Goal: Transaction & Acquisition: Purchase product/service

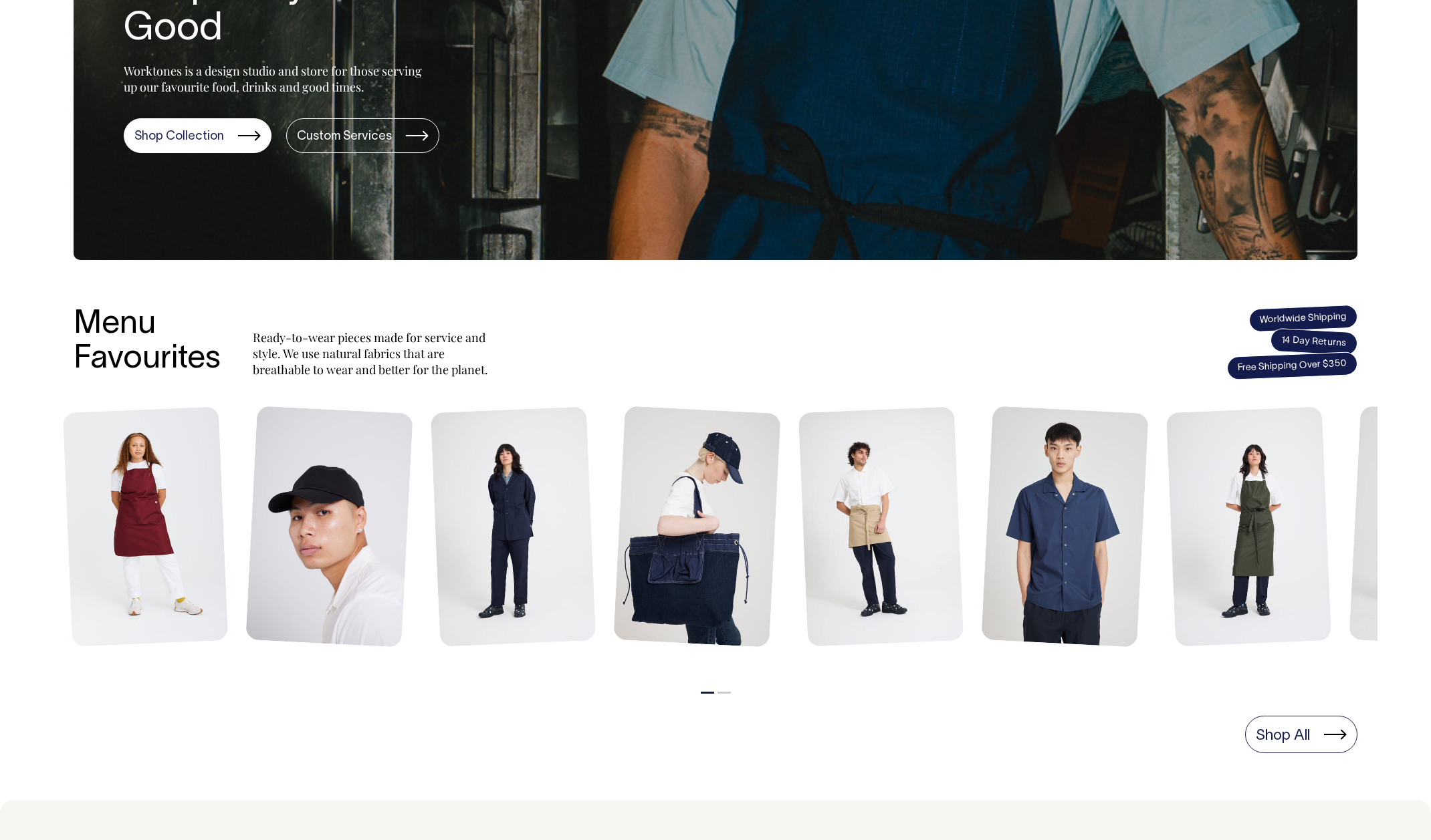
scroll to position [285, 0]
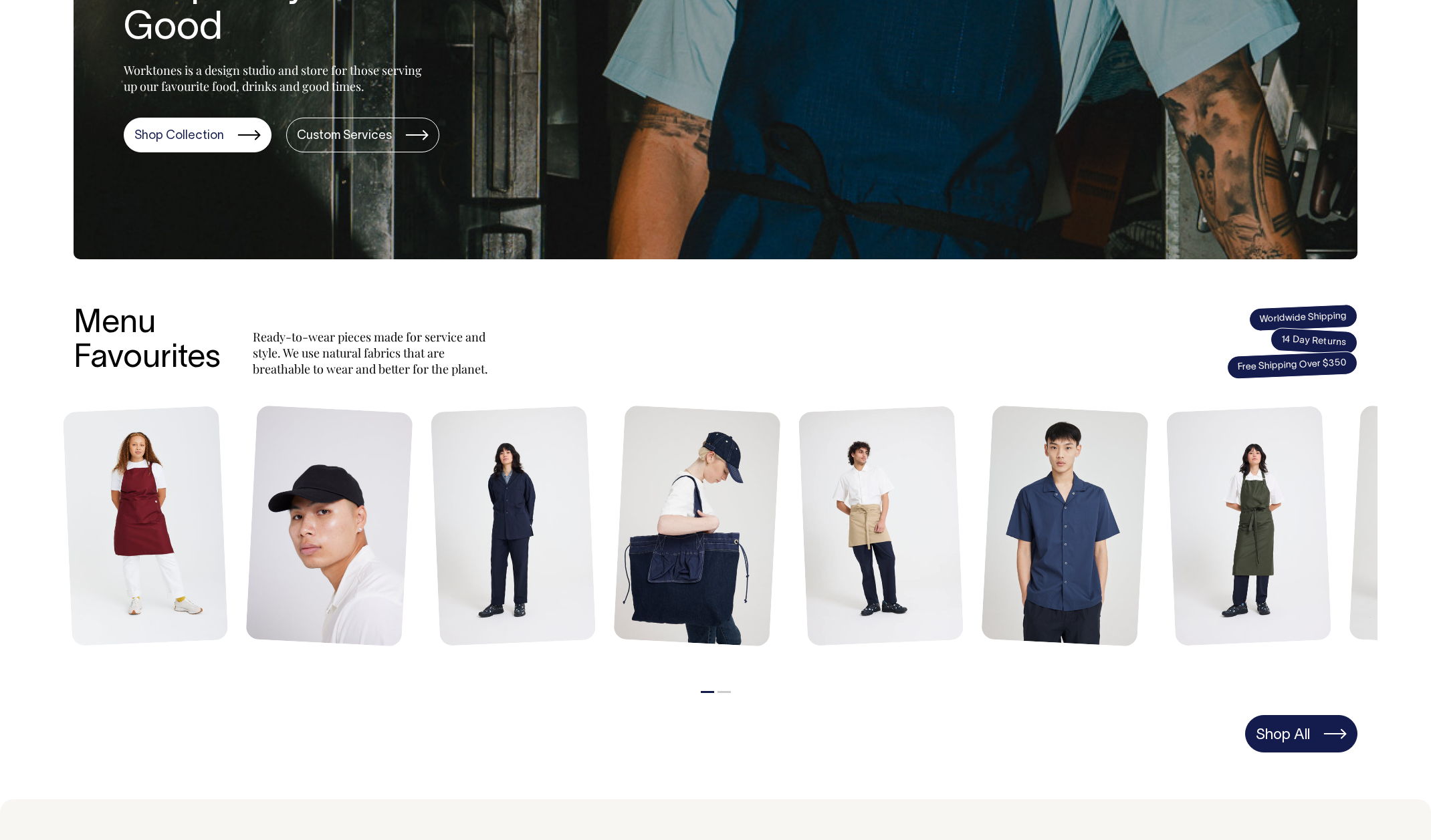
click at [1330, 737] on link "Shop All" at bounding box center [1301, 734] width 112 height 37
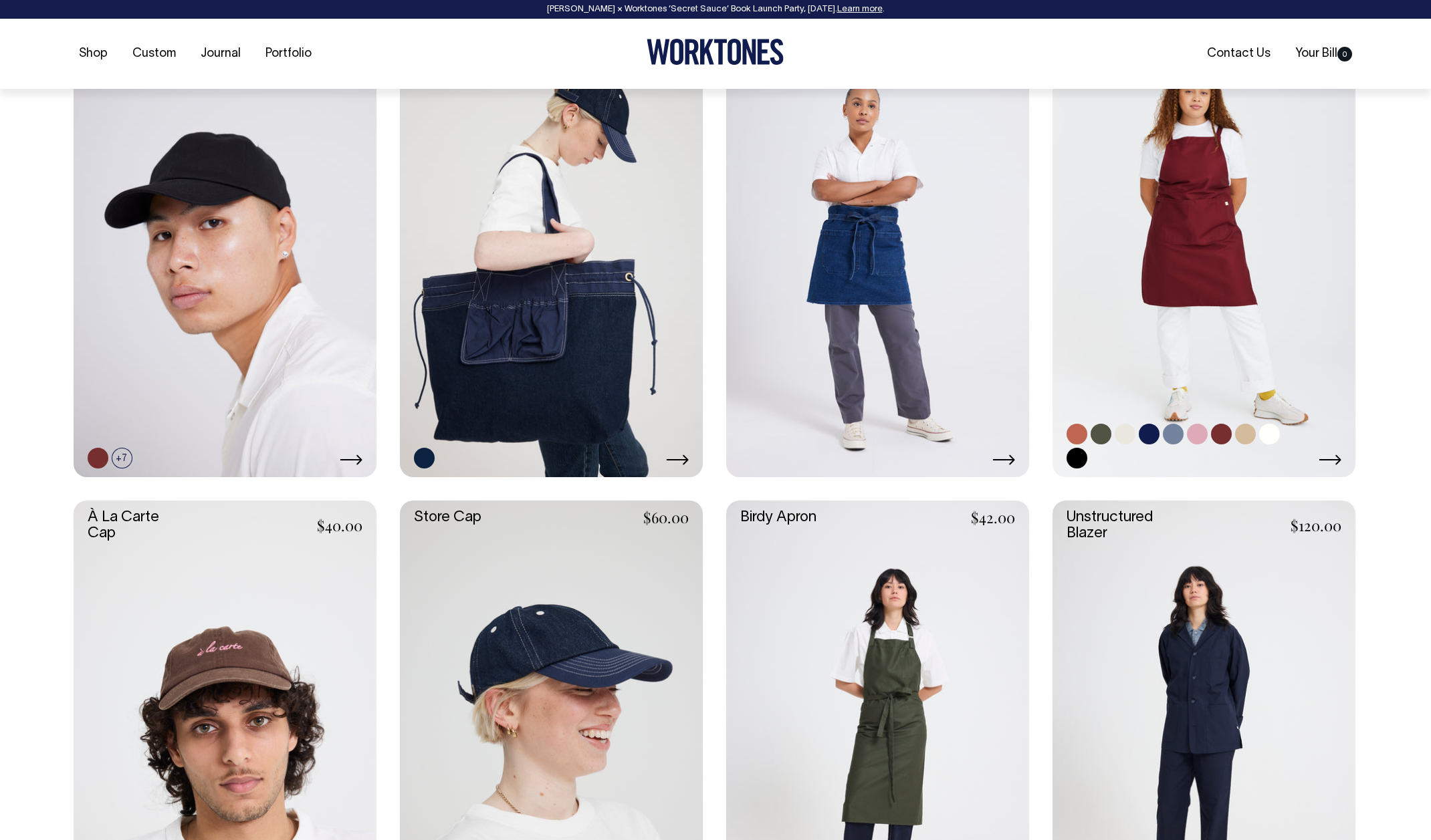
scroll to position [643, 0]
click at [1243, 430] on link at bounding box center [1244, 433] width 20 height 20
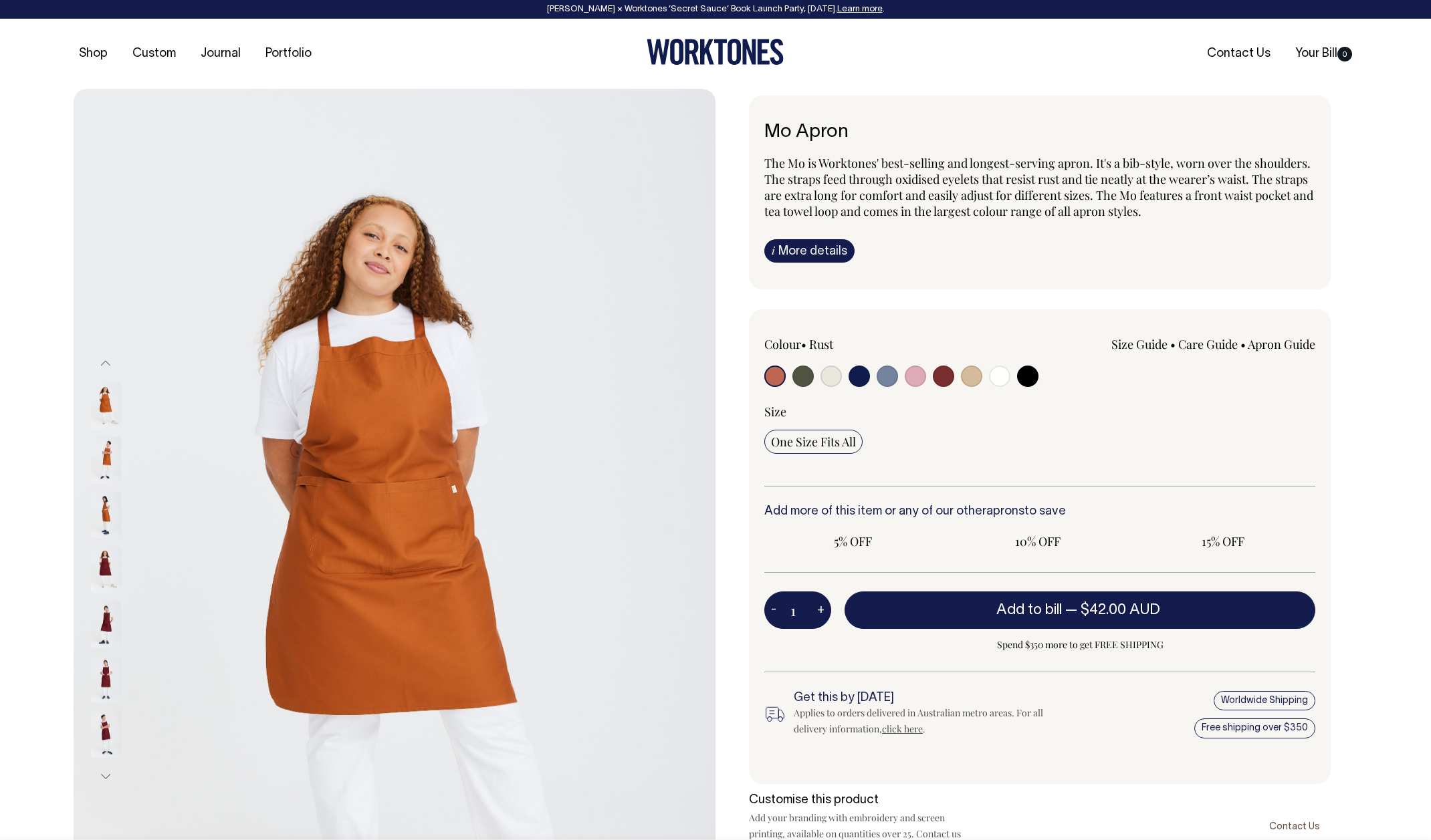
radio input "true"
select select "Khaki"
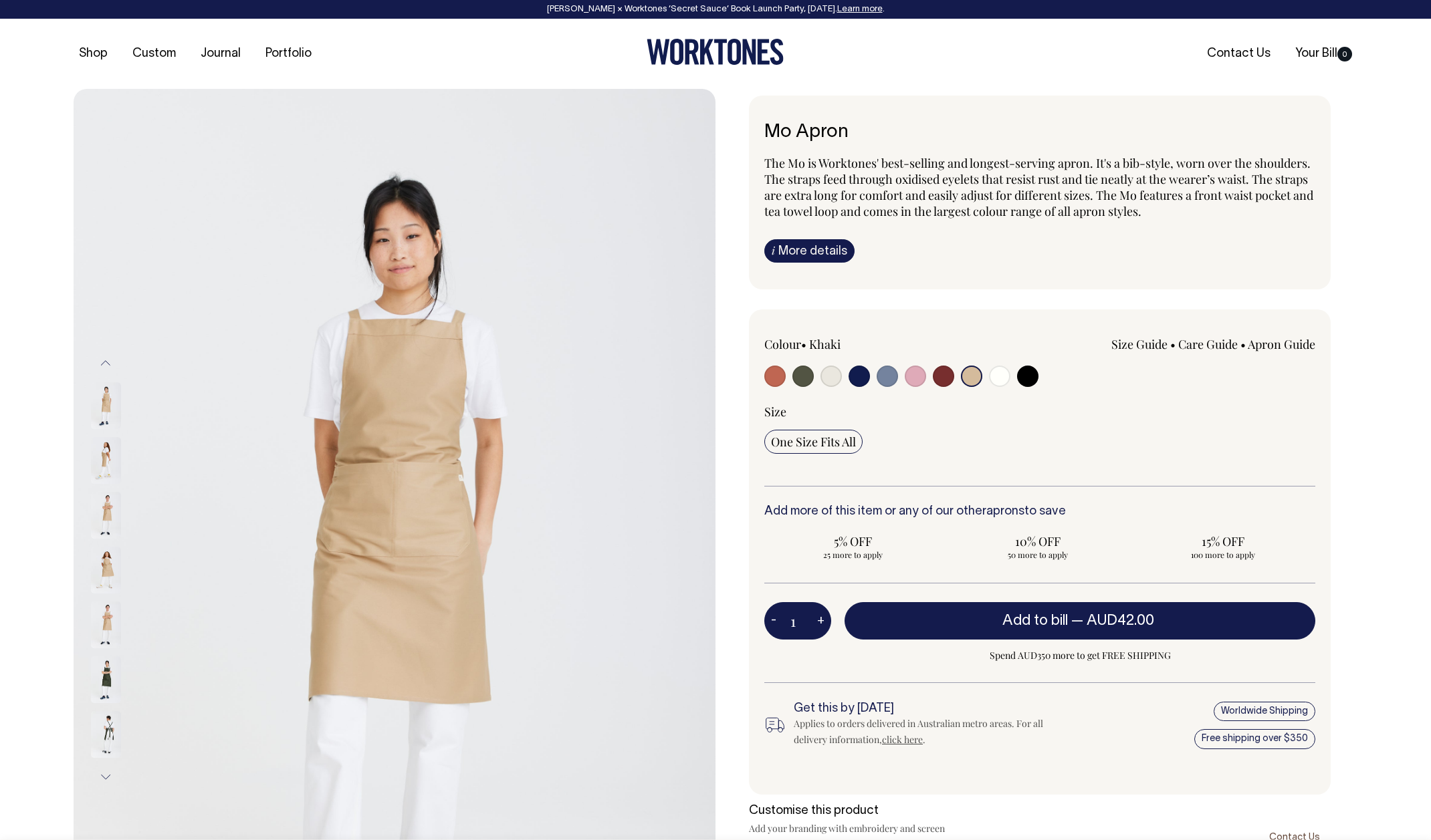
click at [777, 377] on input "radio" at bounding box center [775, 376] width 21 height 21
radio input "true"
select select "Rust"
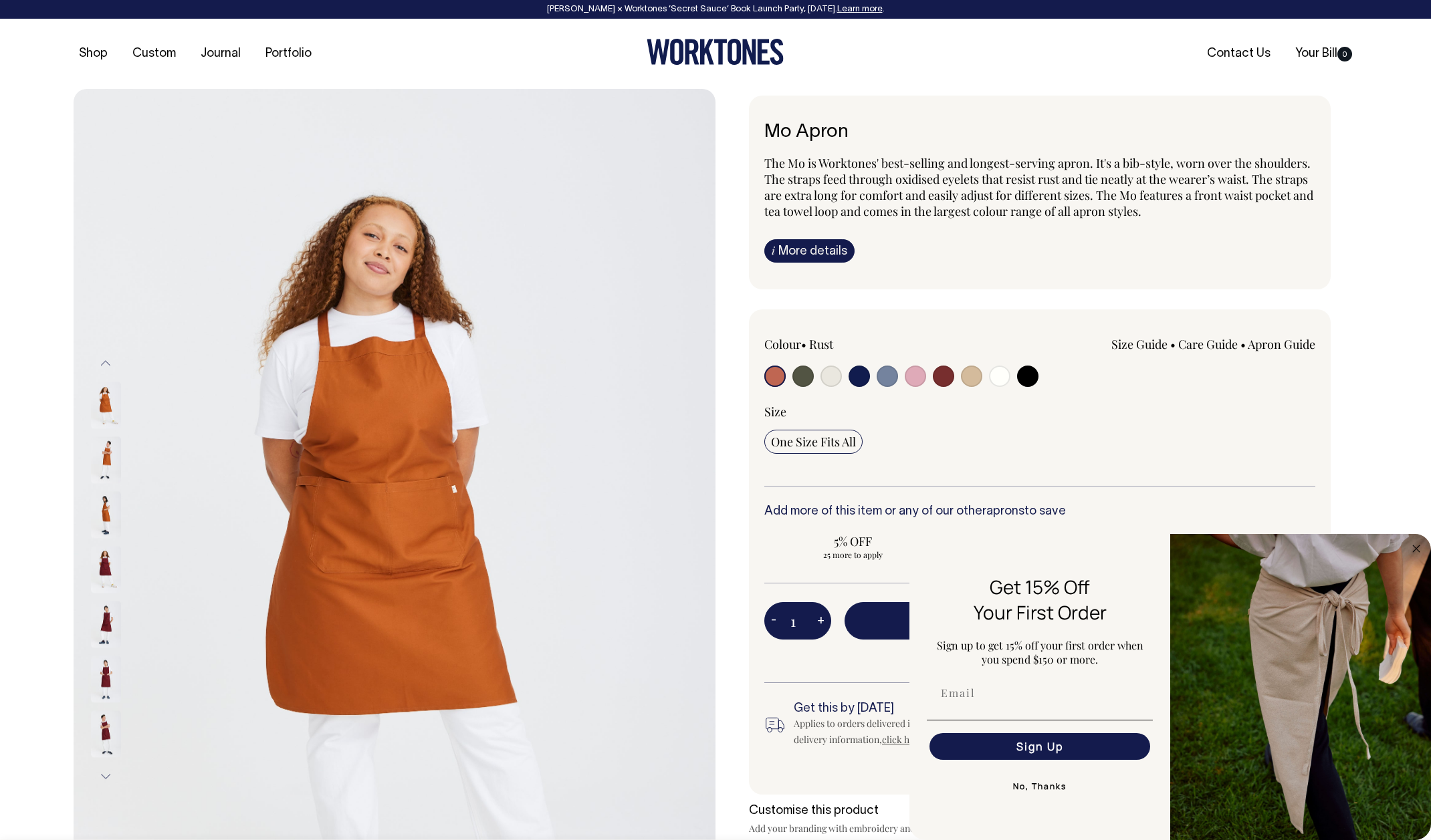
click at [804, 377] on input "radio" at bounding box center [803, 376] width 21 height 21
radio input "true"
select select "Olive"
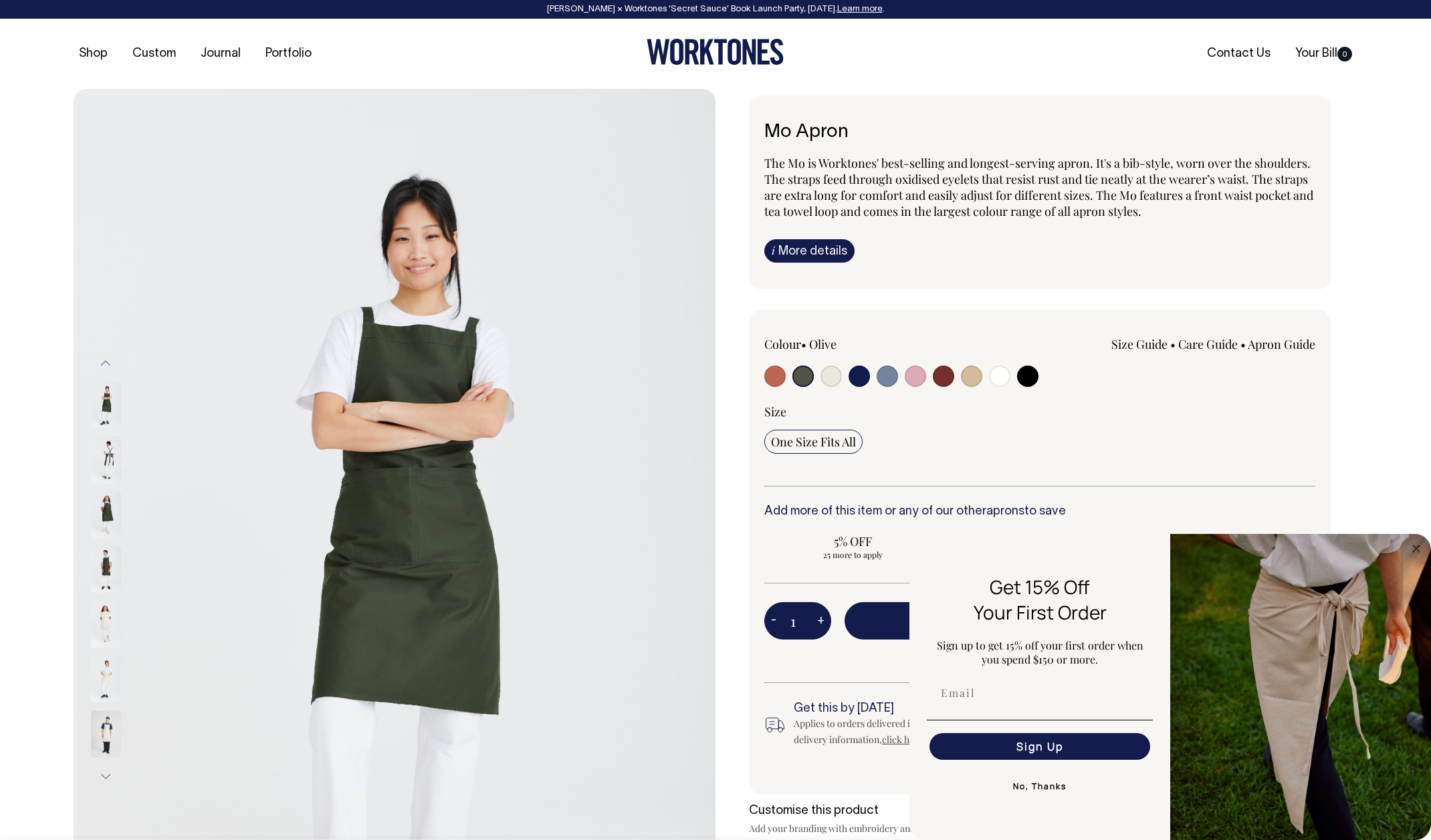
click at [770, 378] on input "radio" at bounding box center [775, 376] width 21 height 21
radio input "true"
select select "Rust"
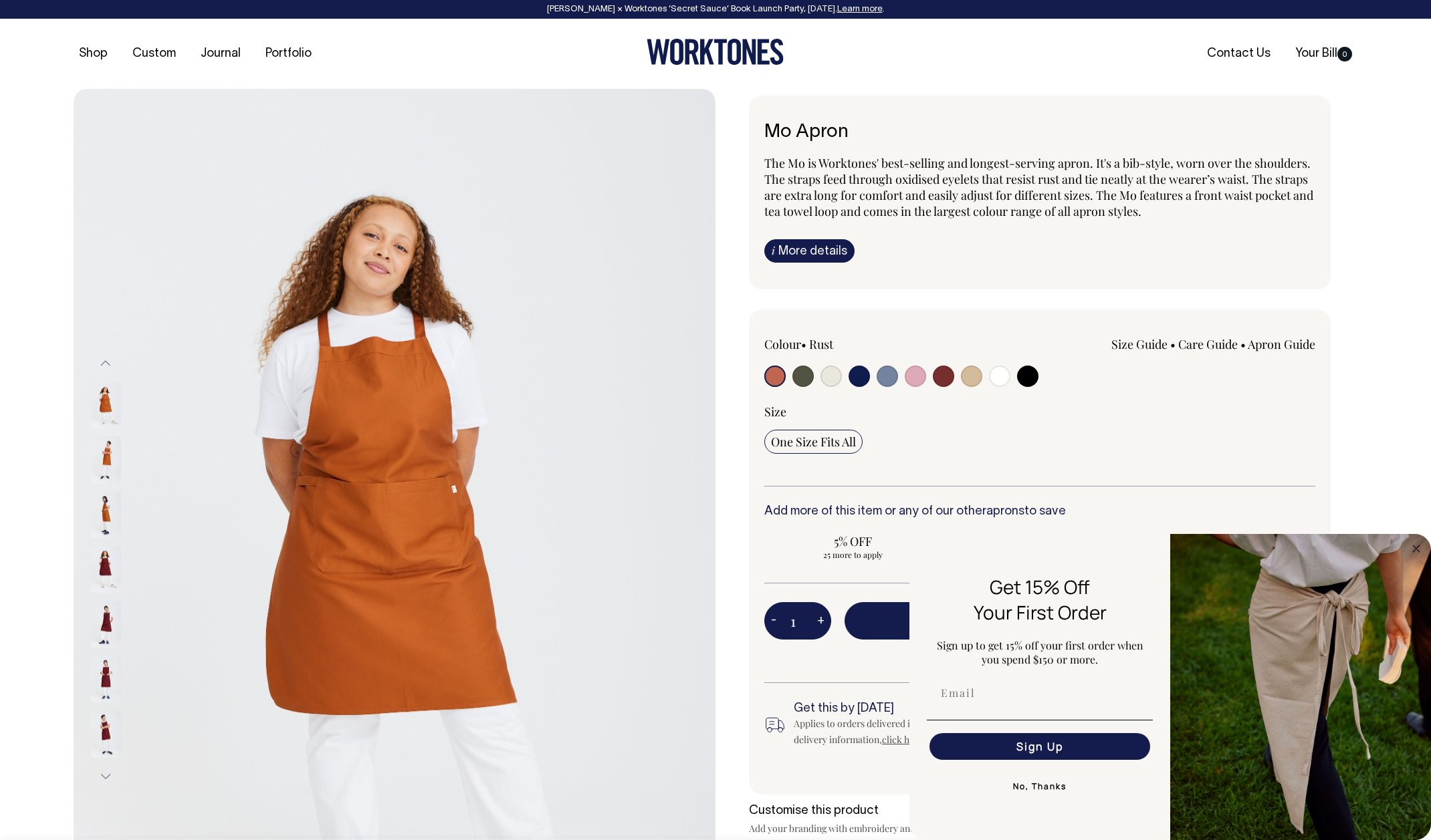
click at [804, 378] on input "radio" at bounding box center [803, 376] width 21 height 21
radio input "true"
select select "Olive"
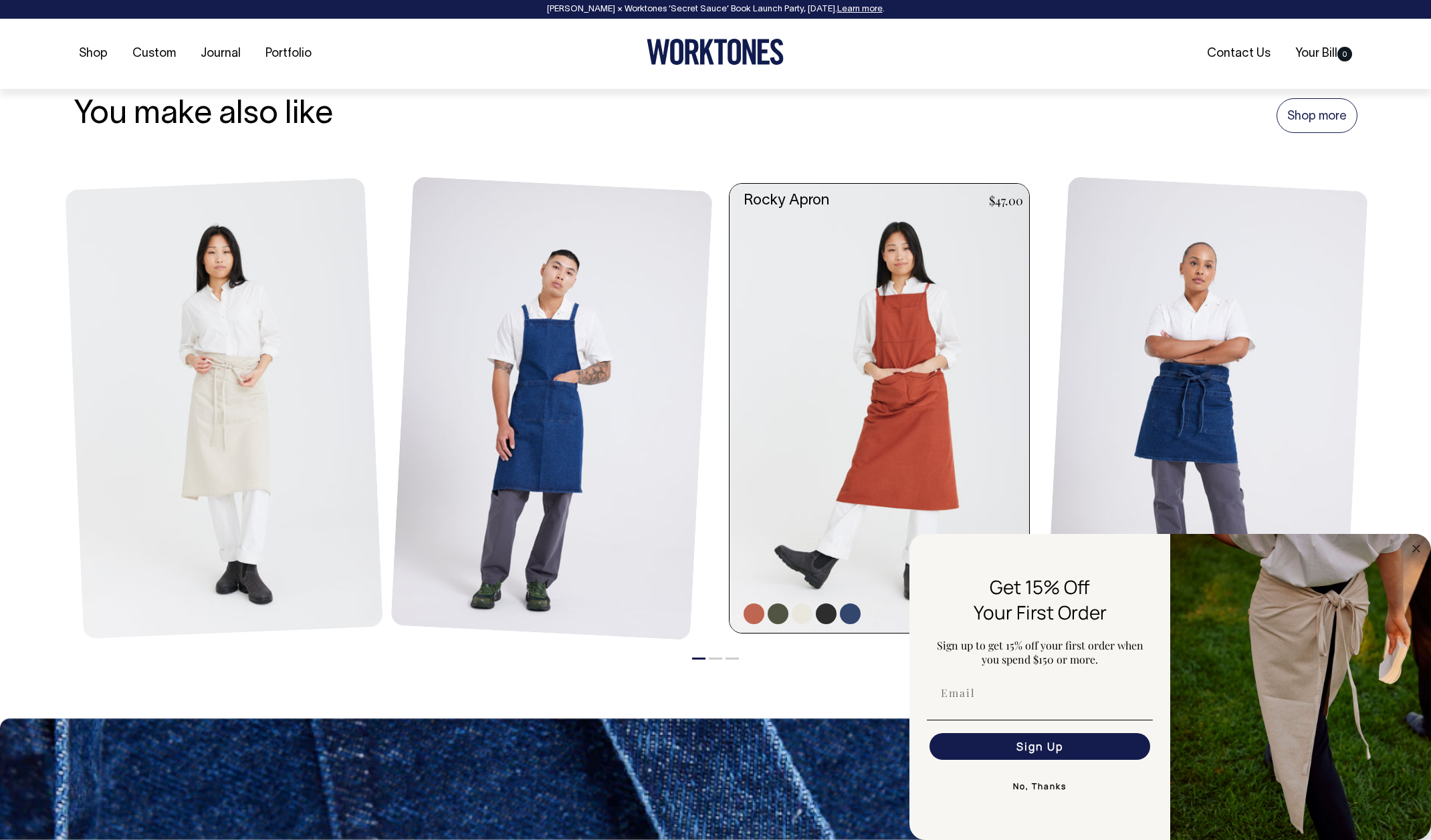
scroll to position [1562, 0]
